Goal: Check status

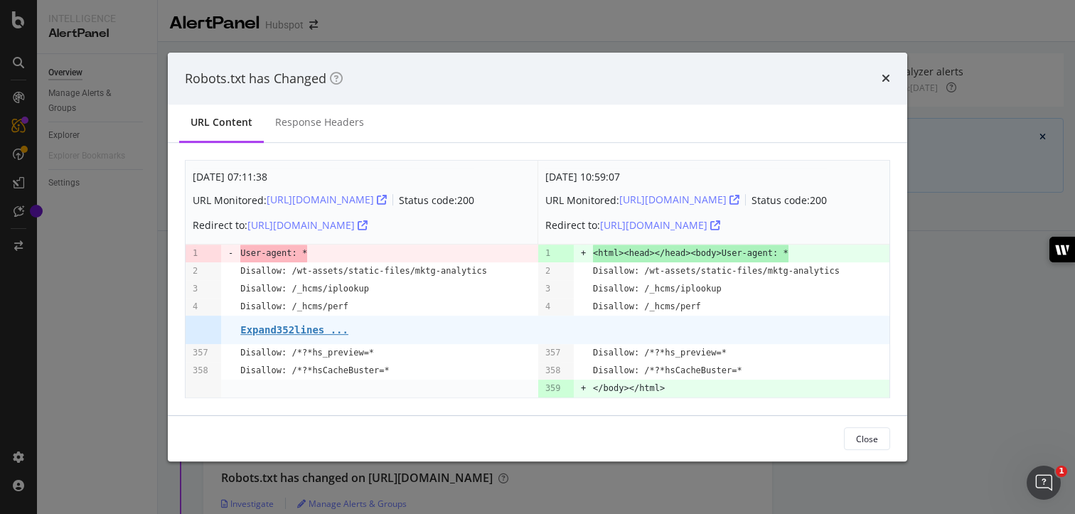
click at [582, 258] on pre "+" at bounding box center [583, 254] width 5 height 18
click at [597, 258] on span "<html><head></head><body>User-agent: *" at bounding box center [690, 254] width 195 height 18
